Goal: Find specific page/section: Find specific page/section

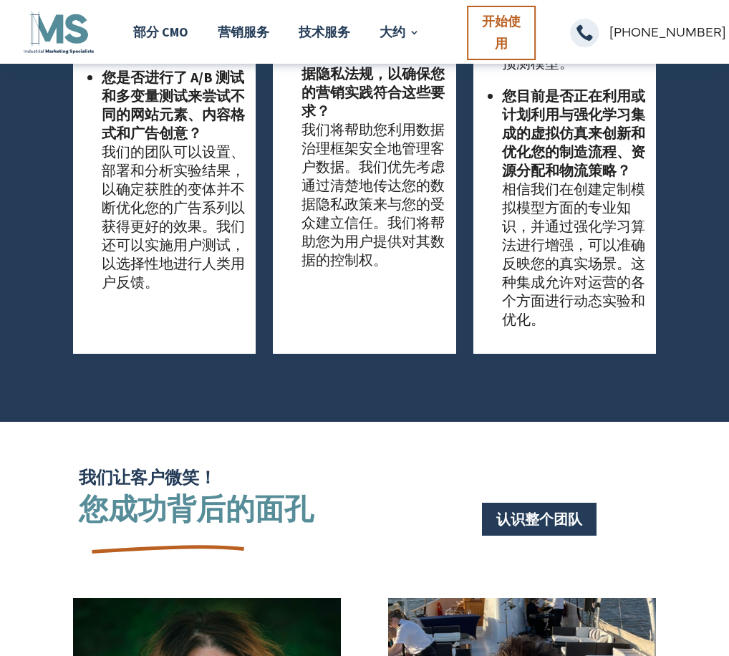
scroll to position [3225, 0]
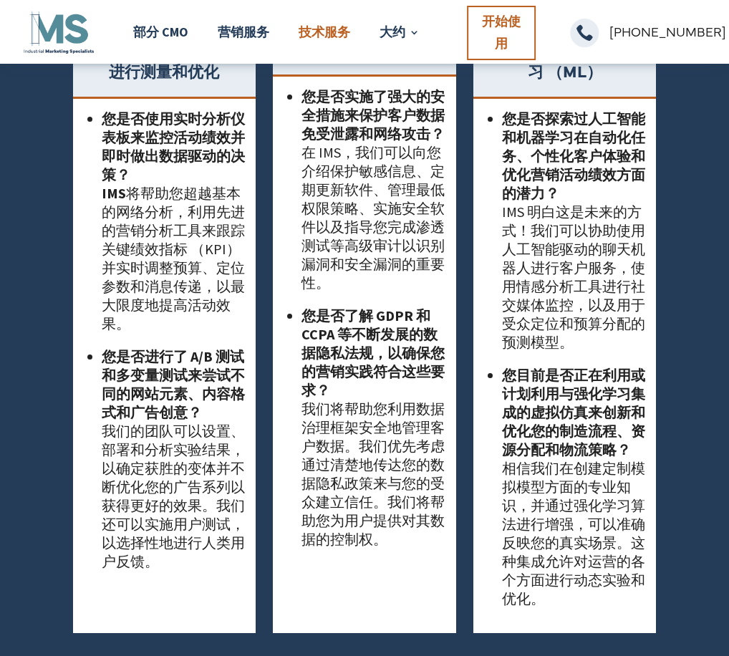
click at [317, 28] on link "技术服务" at bounding box center [325, 32] width 52 height 54
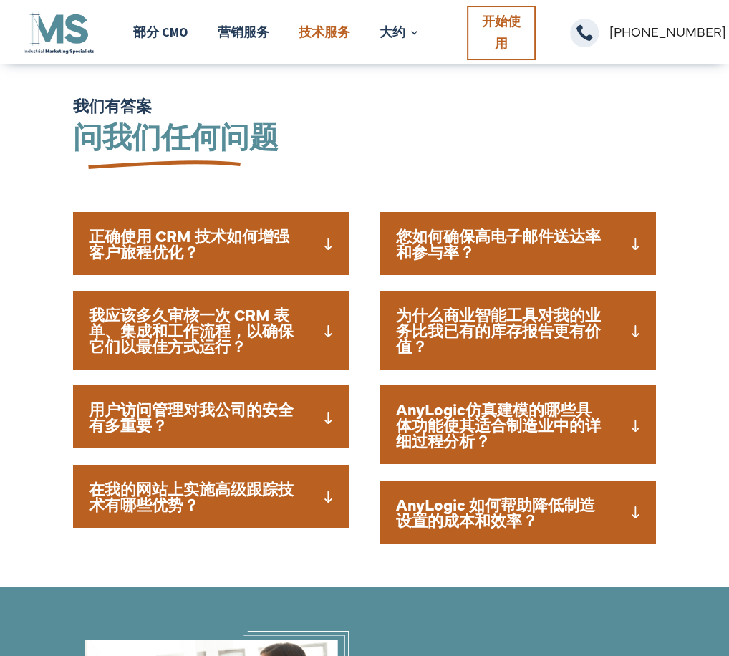
scroll to position [1237, 0]
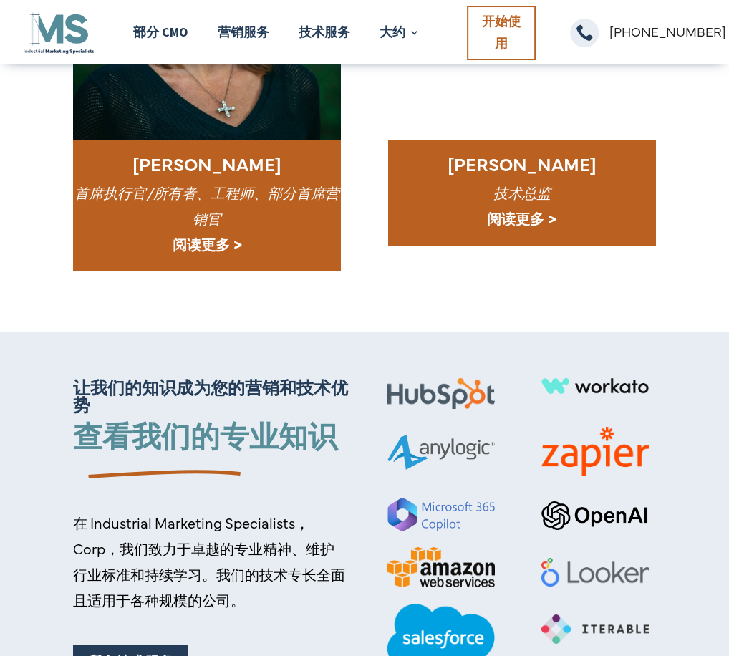
scroll to position [4044, 0]
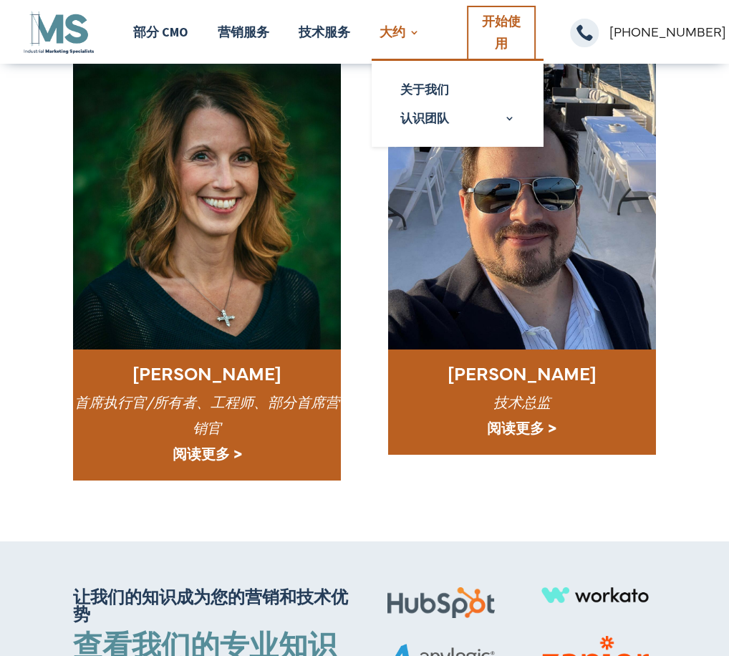
click at [398, 39] on link "大约" at bounding box center [400, 32] width 40 height 54
click at [409, 85] on link "关于我们" at bounding box center [457, 89] width 143 height 29
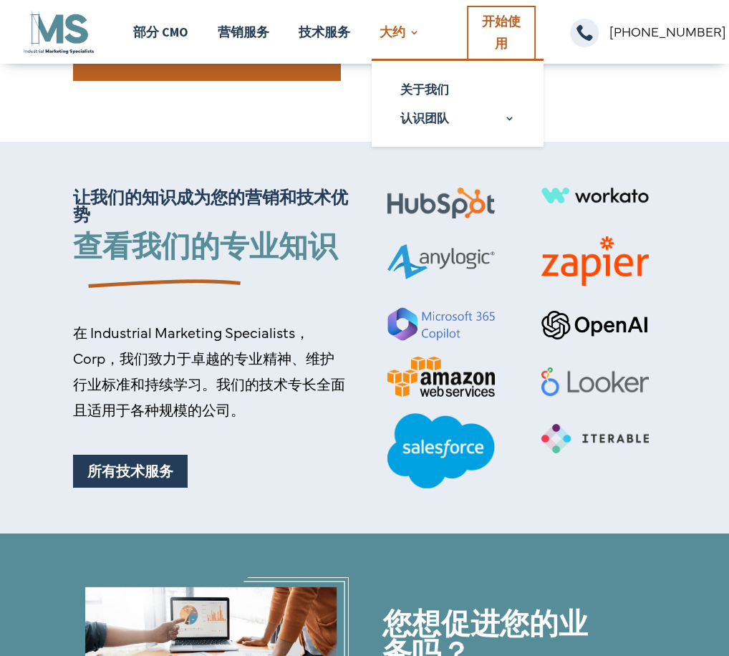
scroll to position [4474, 0]
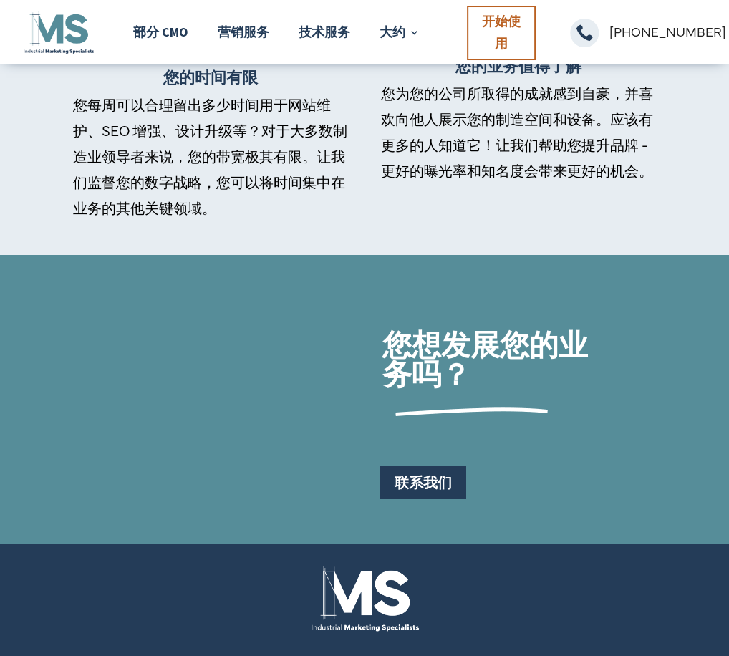
scroll to position [1674, 0]
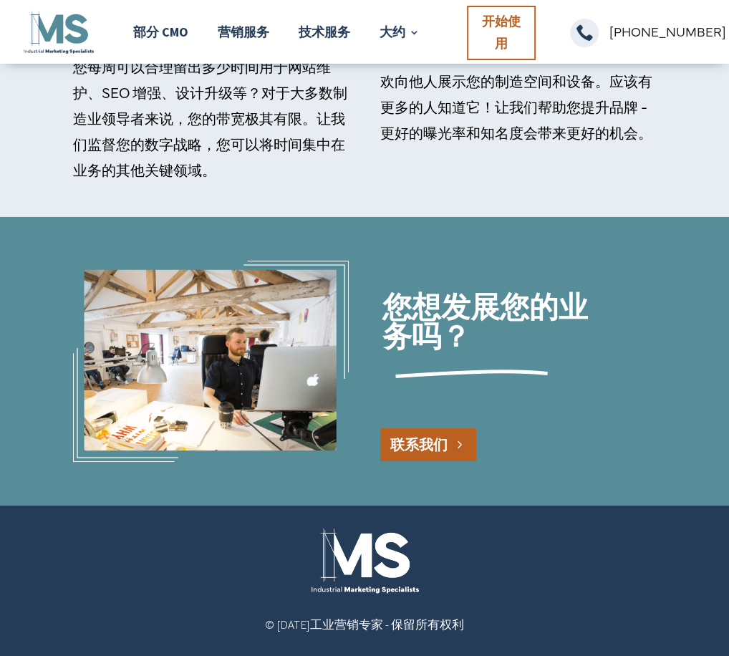
click at [393, 455] on link "联系我们" at bounding box center [429, 445] width 96 height 33
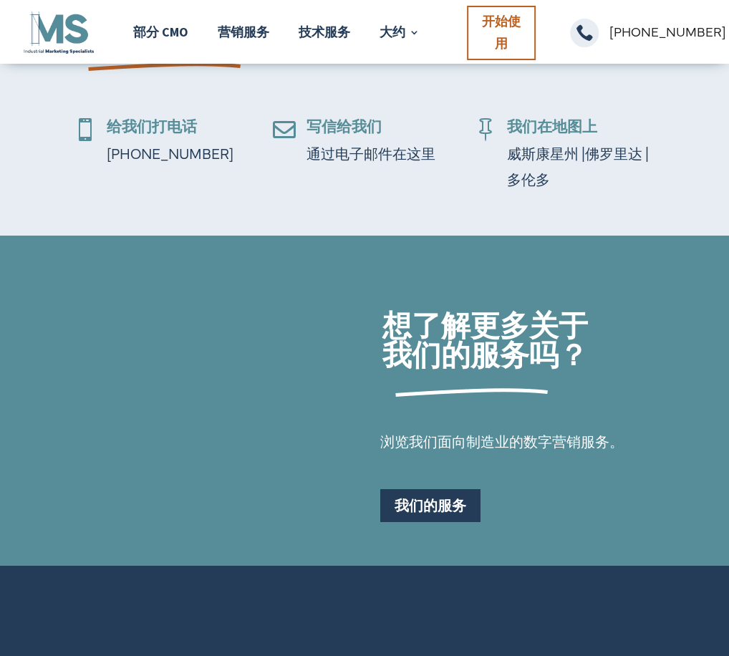
scroll to position [878, 0]
